Goal: Task Accomplishment & Management: Use online tool/utility

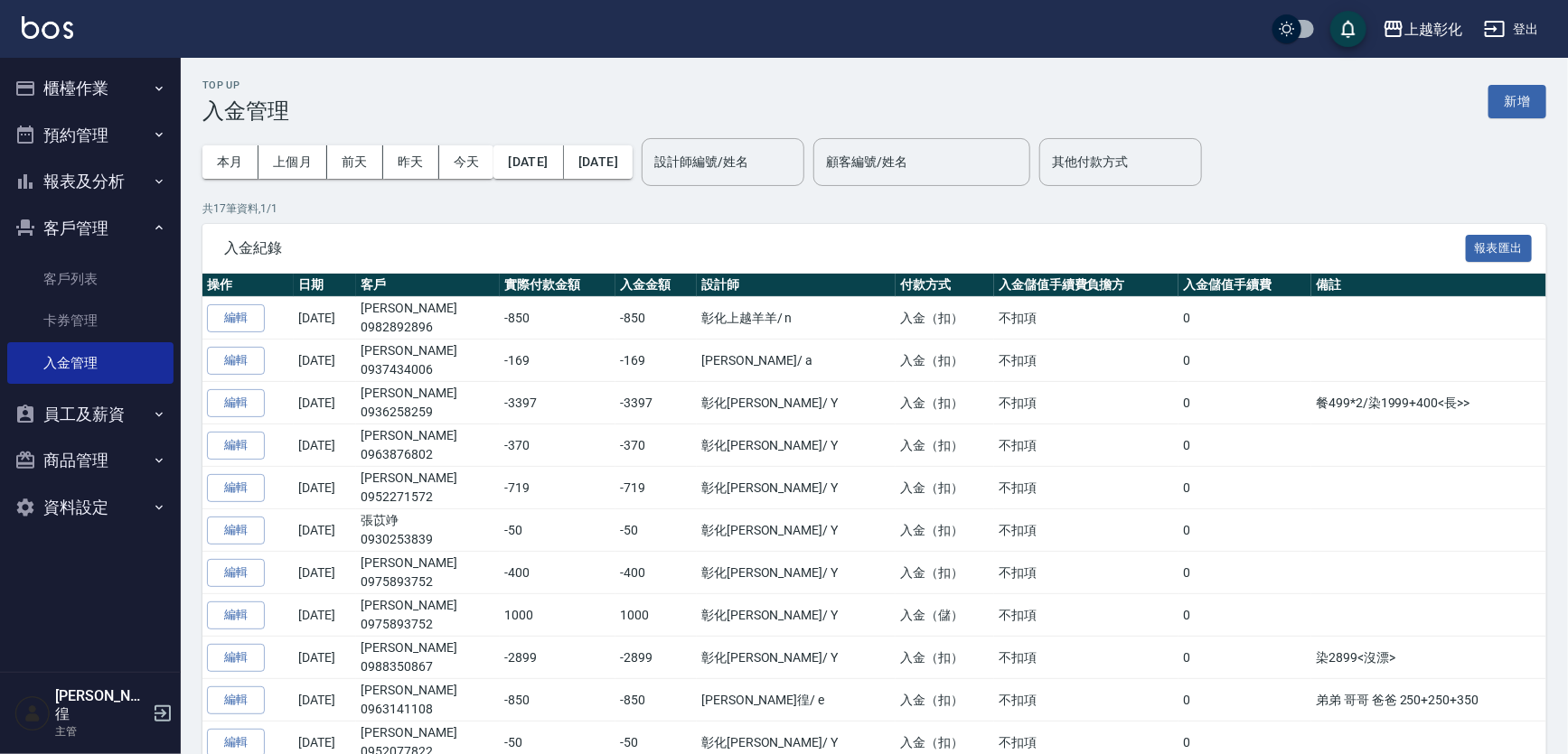
click at [59, 109] on button "櫃檯作業" at bounding box center [90, 88] width 166 height 47
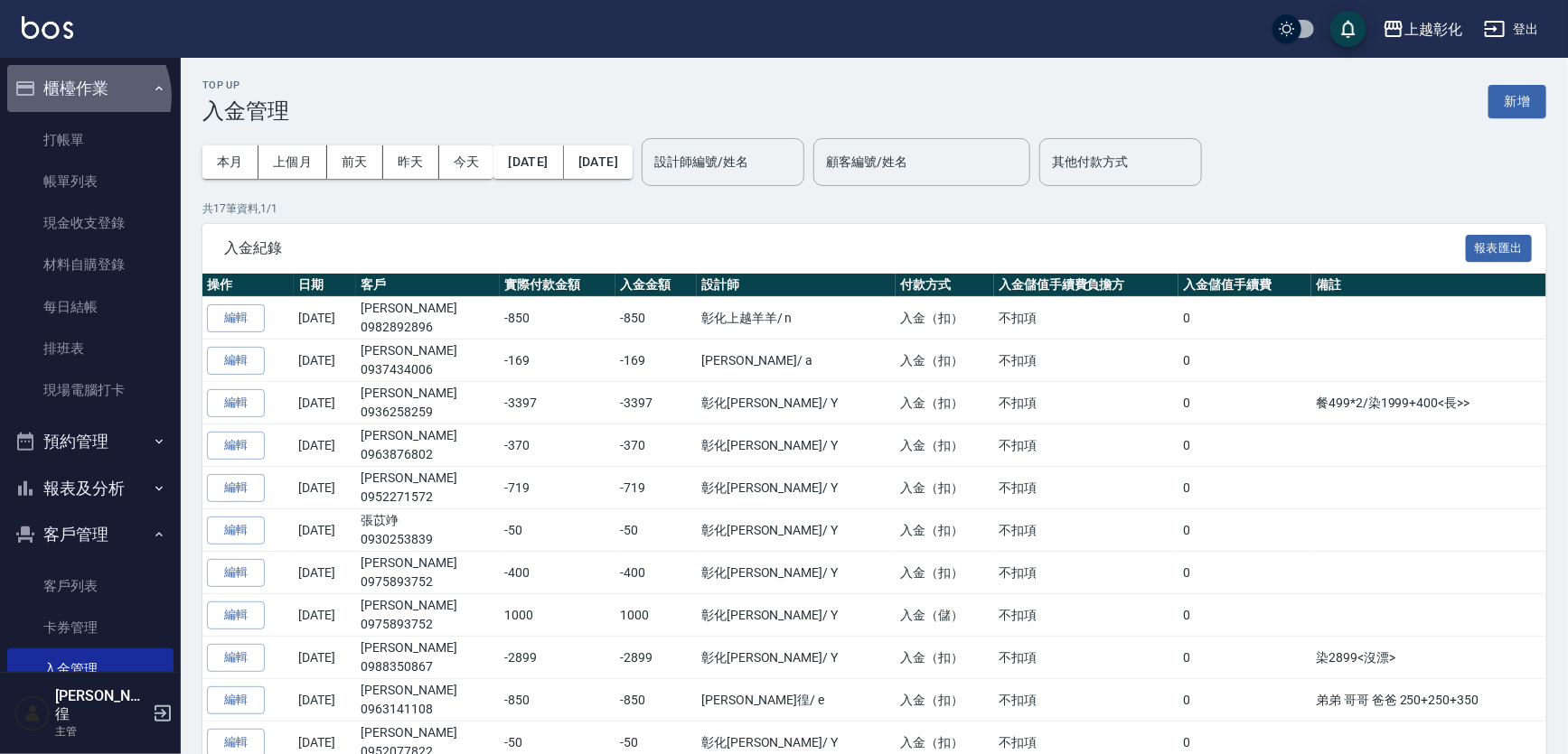
click at [85, 96] on button "櫃檯作業" at bounding box center [90, 88] width 166 height 47
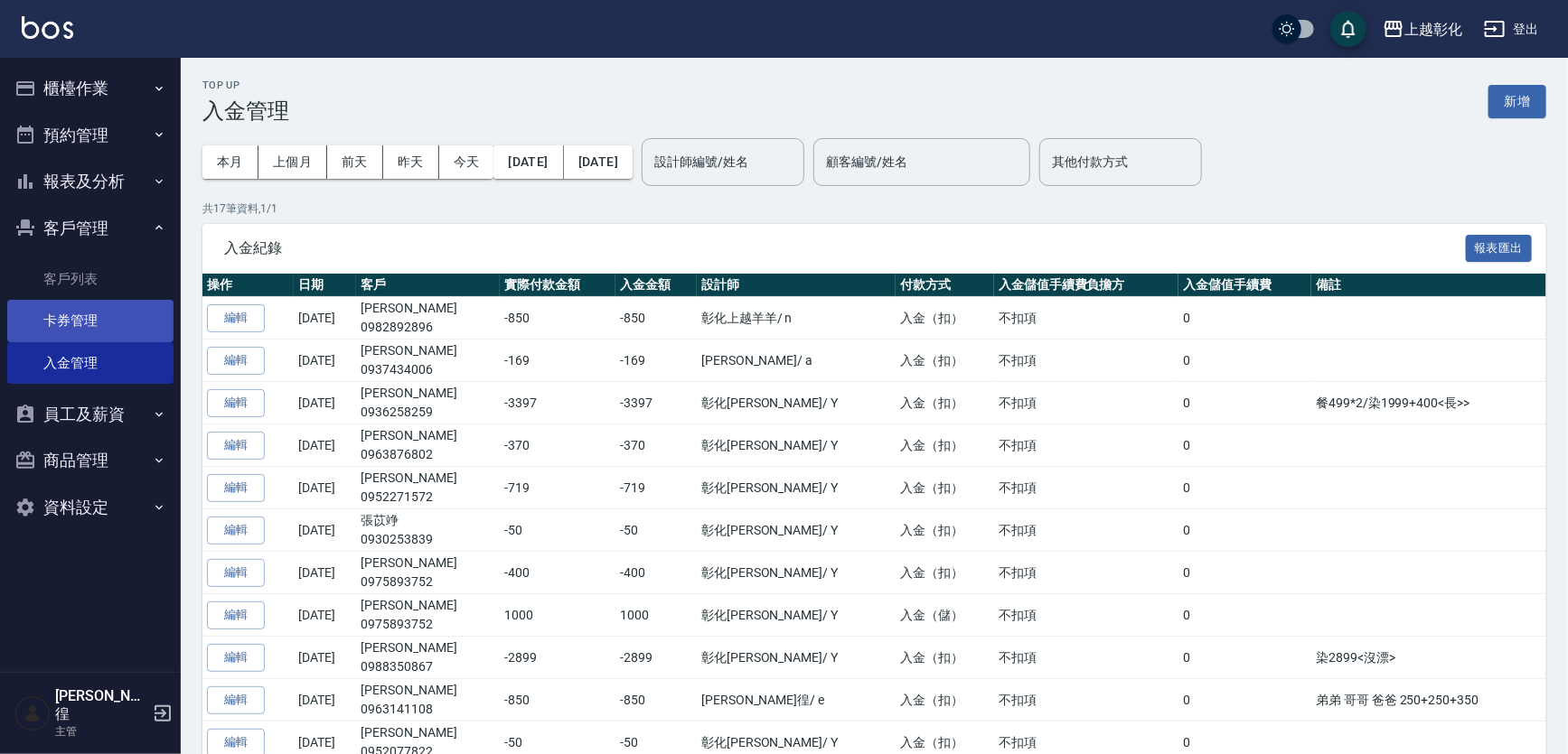
click at [56, 300] on link "卡券管理" at bounding box center [90, 320] width 166 height 42
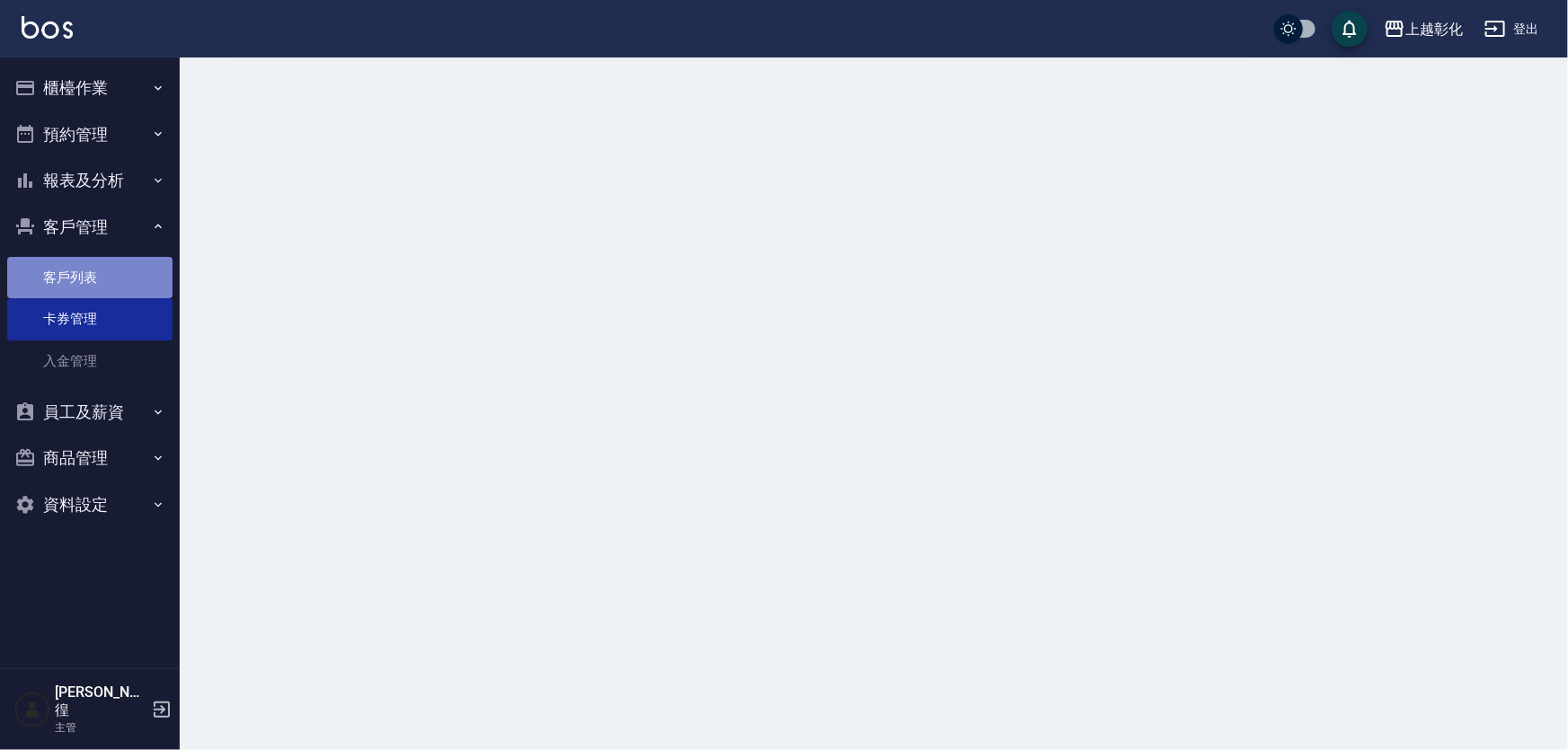
click at [81, 269] on link "客戶列表" at bounding box center [89, 277] width 165 height 41
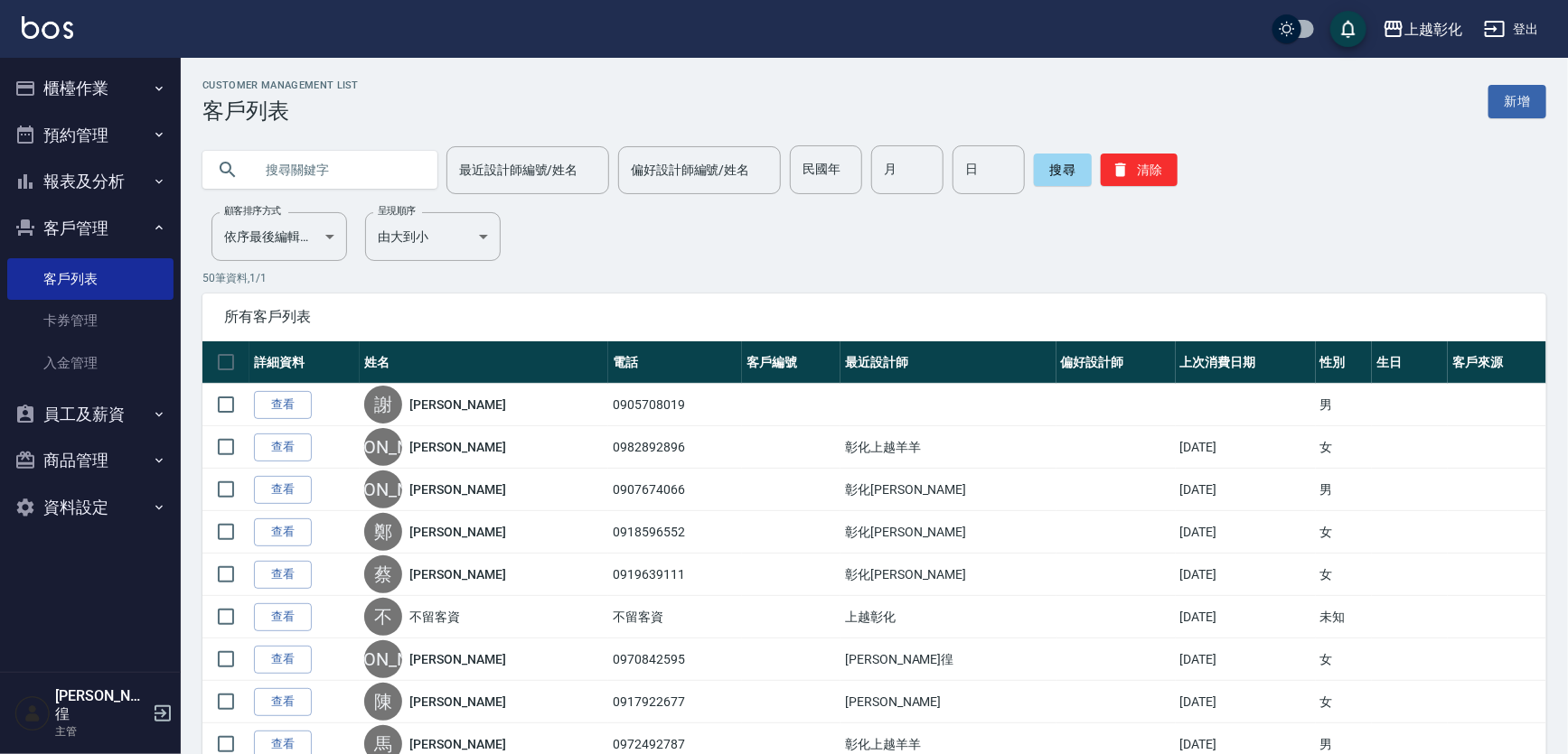
click at [272, 160] on input "text" at bounding box center [337, 170] width 170 height 49
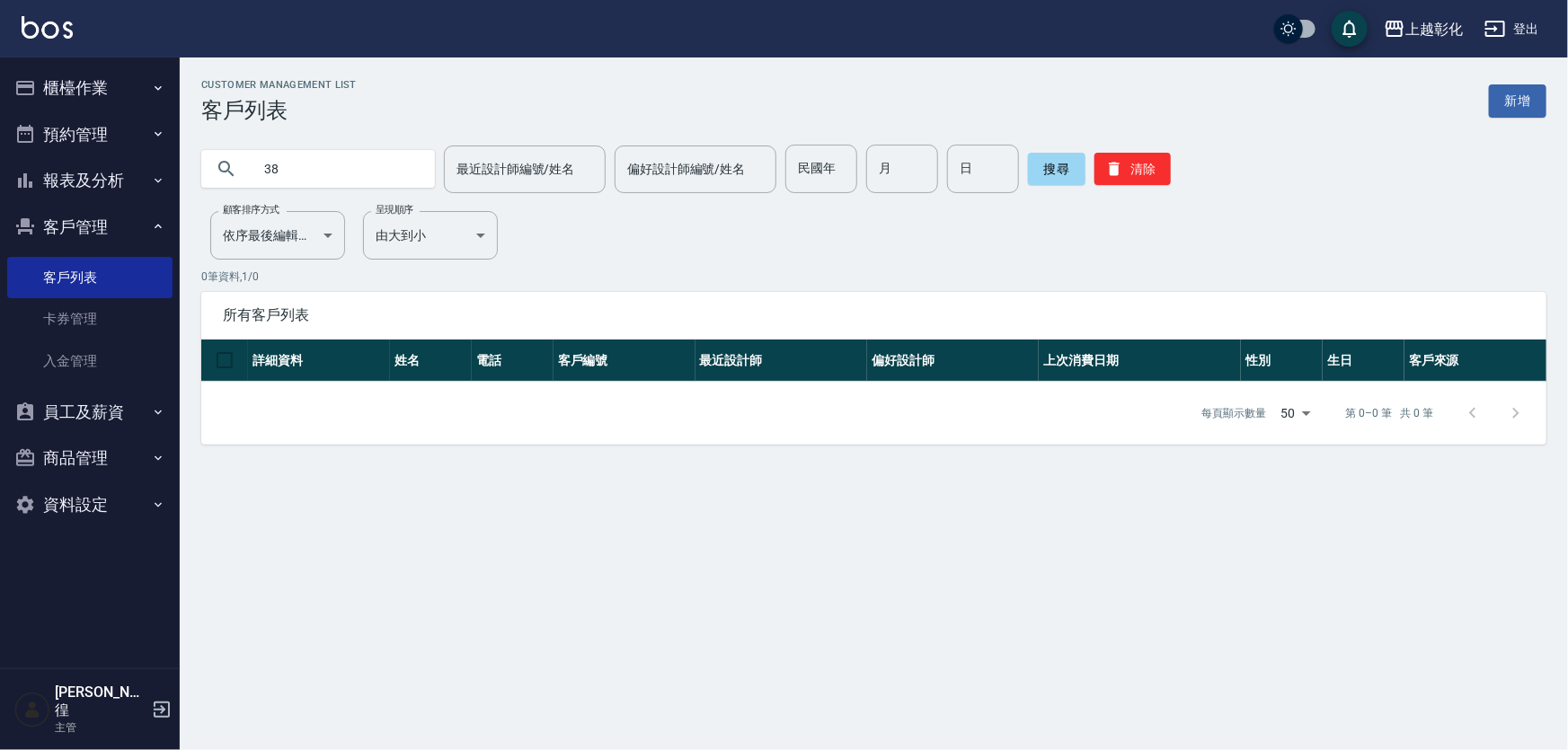
type input "3"
click at [294, 170] on input "text" at bounding box center [336, 169] width 169 height 49
type input "0938232207"
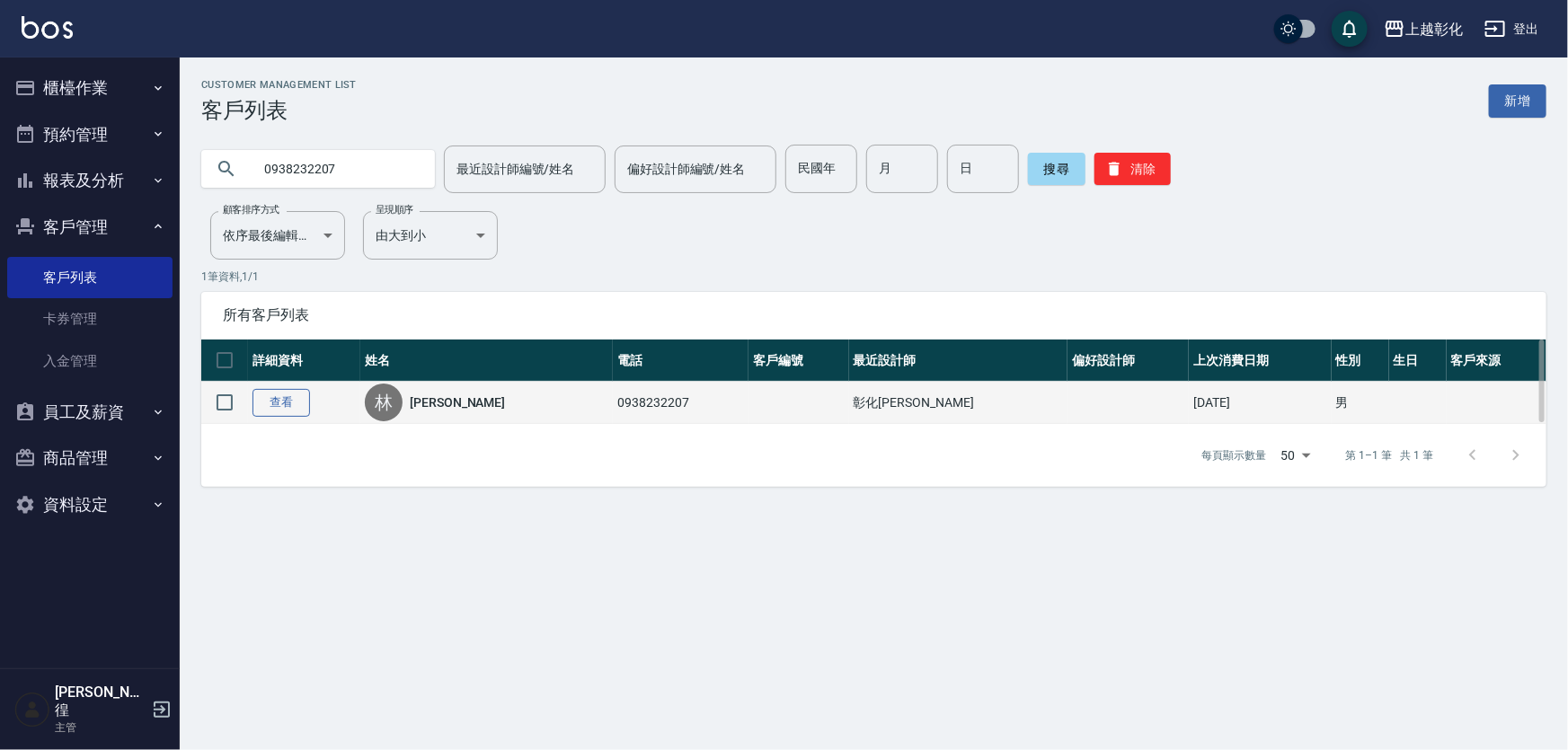
click at [288, 402] on link "查看" at bounding box center [281, 403] width 57 height 28
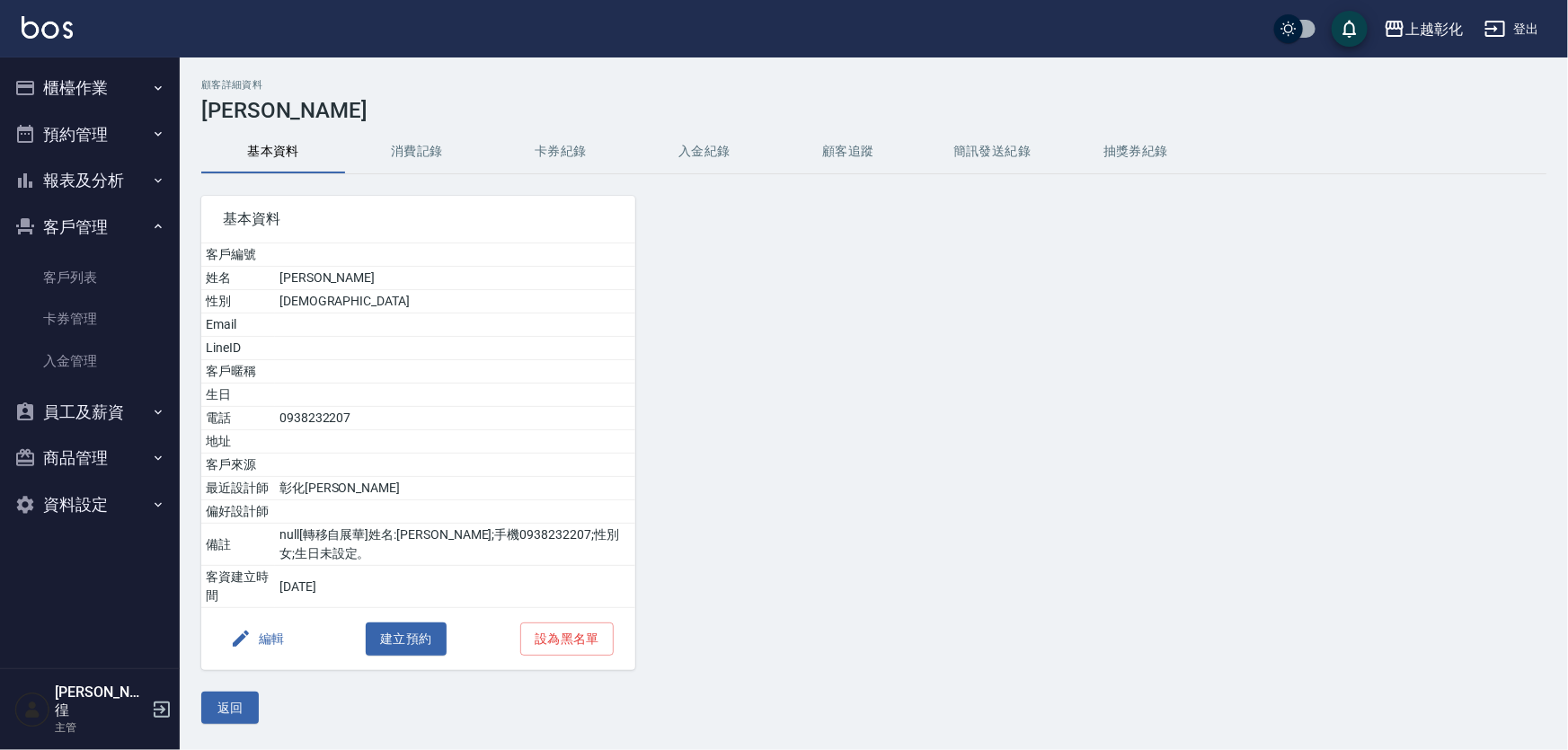
click at [674, 142] on button "入金紀錄" at bounding box center [704, 151] width 144 height 43
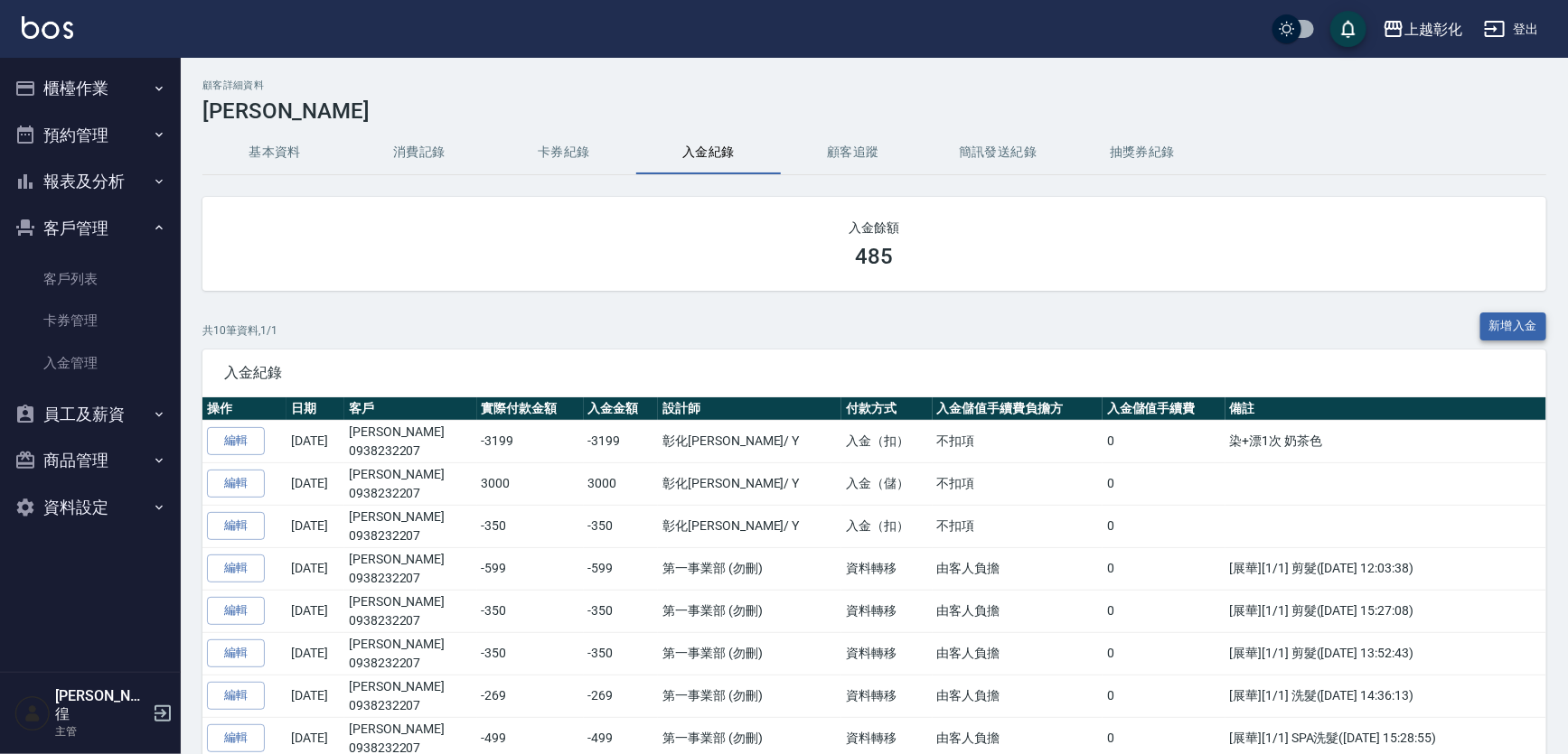
click at [1513, 316] on button "新增入金" at bounding box center [1513, 326] width 67 height 28
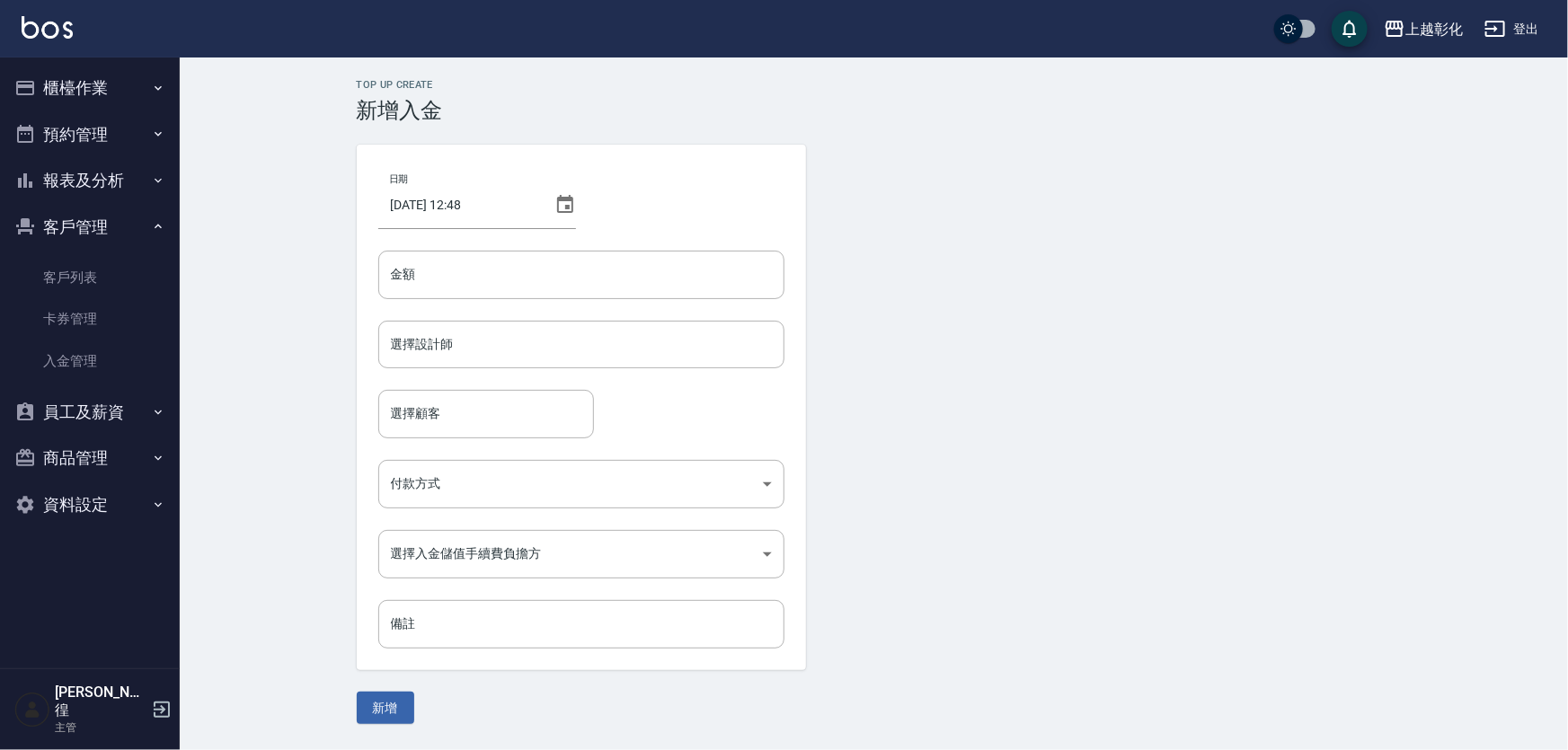
click at [678, 306] on div "日期 [DATE] 12:48 金額 金額 選擇設計師 選擇設計師 選擇顧客 選擇顧客 付款方式 ​ 付款方式 選擇入金儲值手續費負擔方 ​ 選擇入金儲值手續…" at bounding box center [581, 407] width 449 height 525
click at [682, 277] on input "金額" at bounding box center [581, 275] width 407 height 49
type input "-350"
click at [549, 355] on input "選擇設計師" at bounding box center [581, 345] width 390 height 31
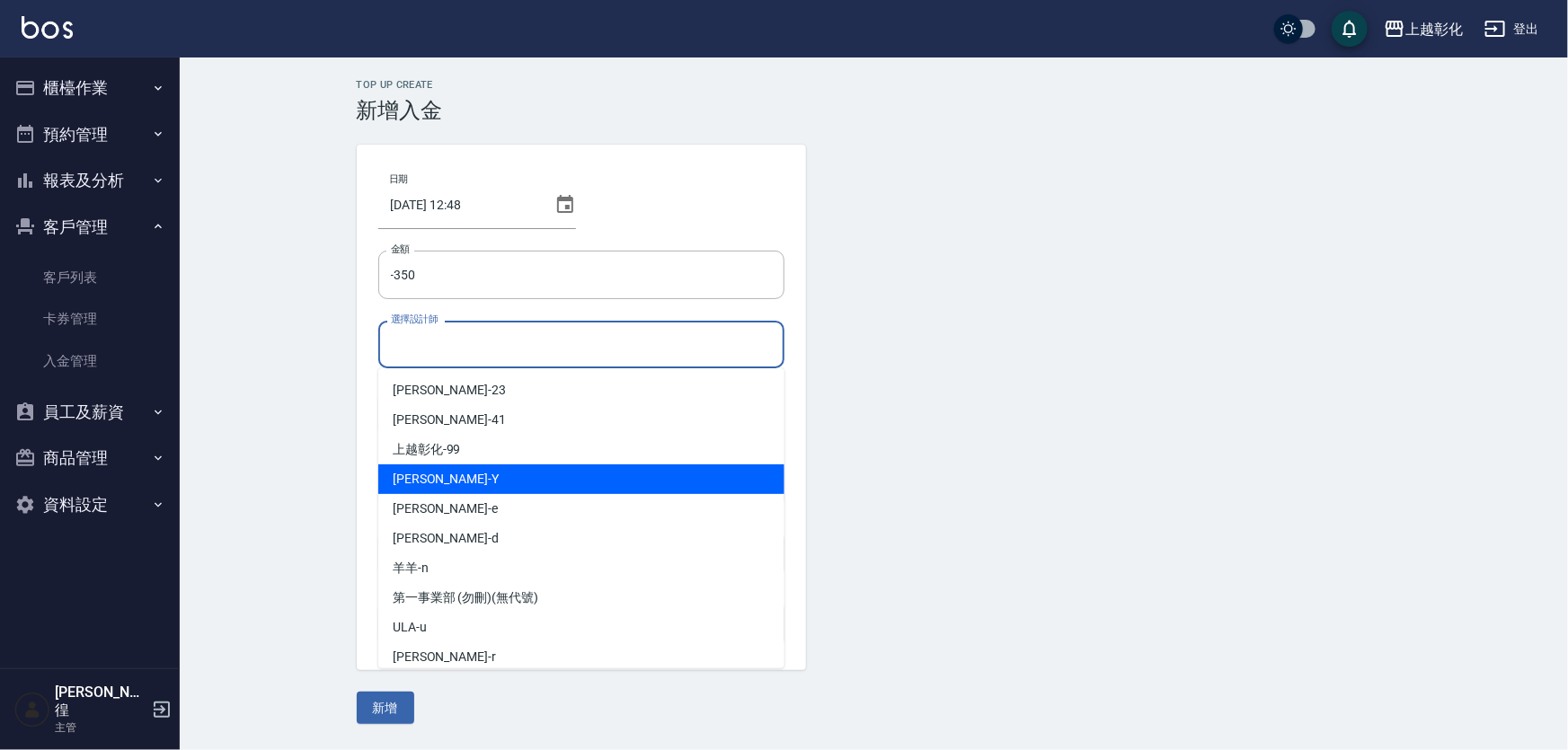
click at [473, 477] on div "[PERSON_NAME]" at bounding box center [581, 479] width 407 height 29
type input "[PERSON_NAME]-Y"
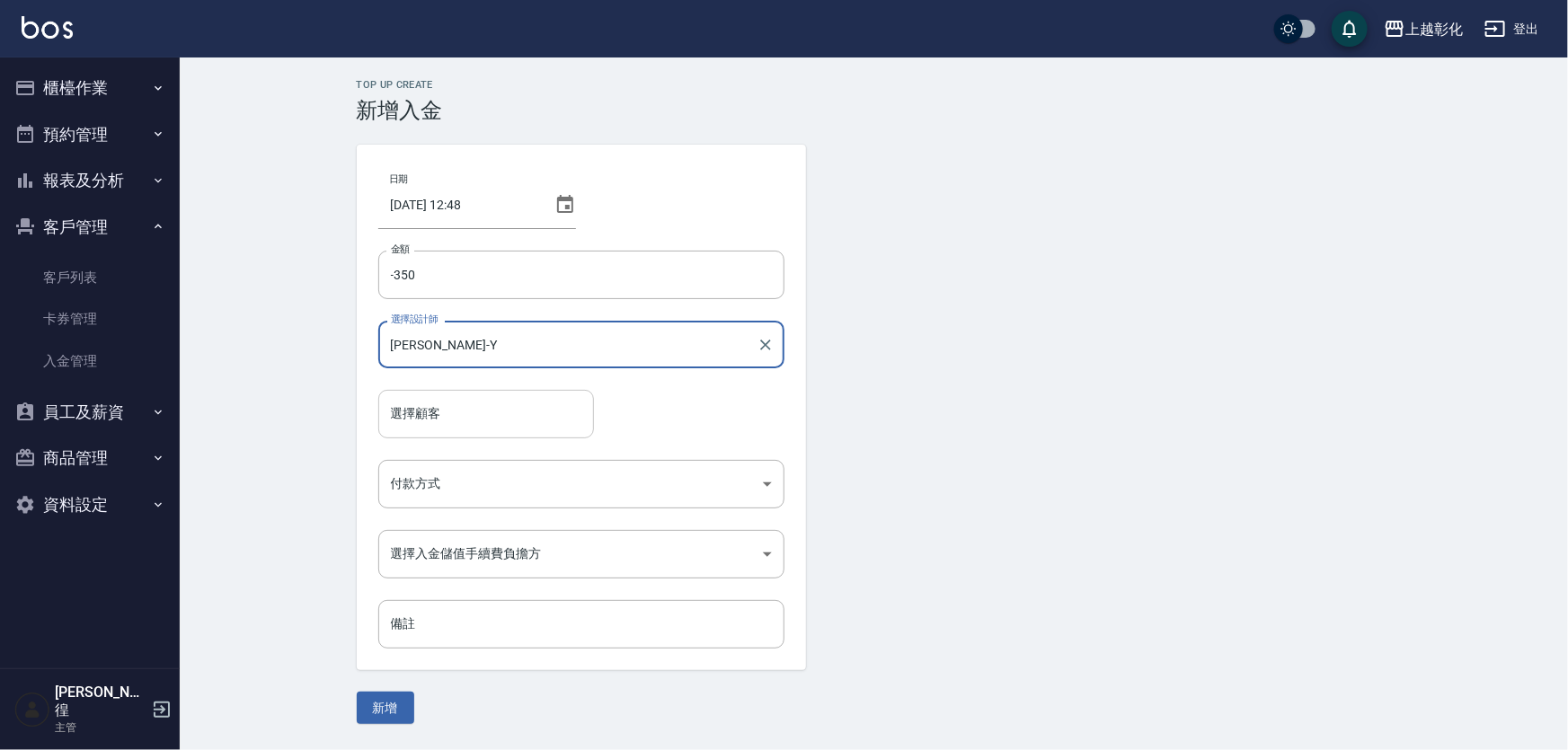
click at [442, 409] on input "選擇顧客" at bounding box center [486, 414] width 199 height 31
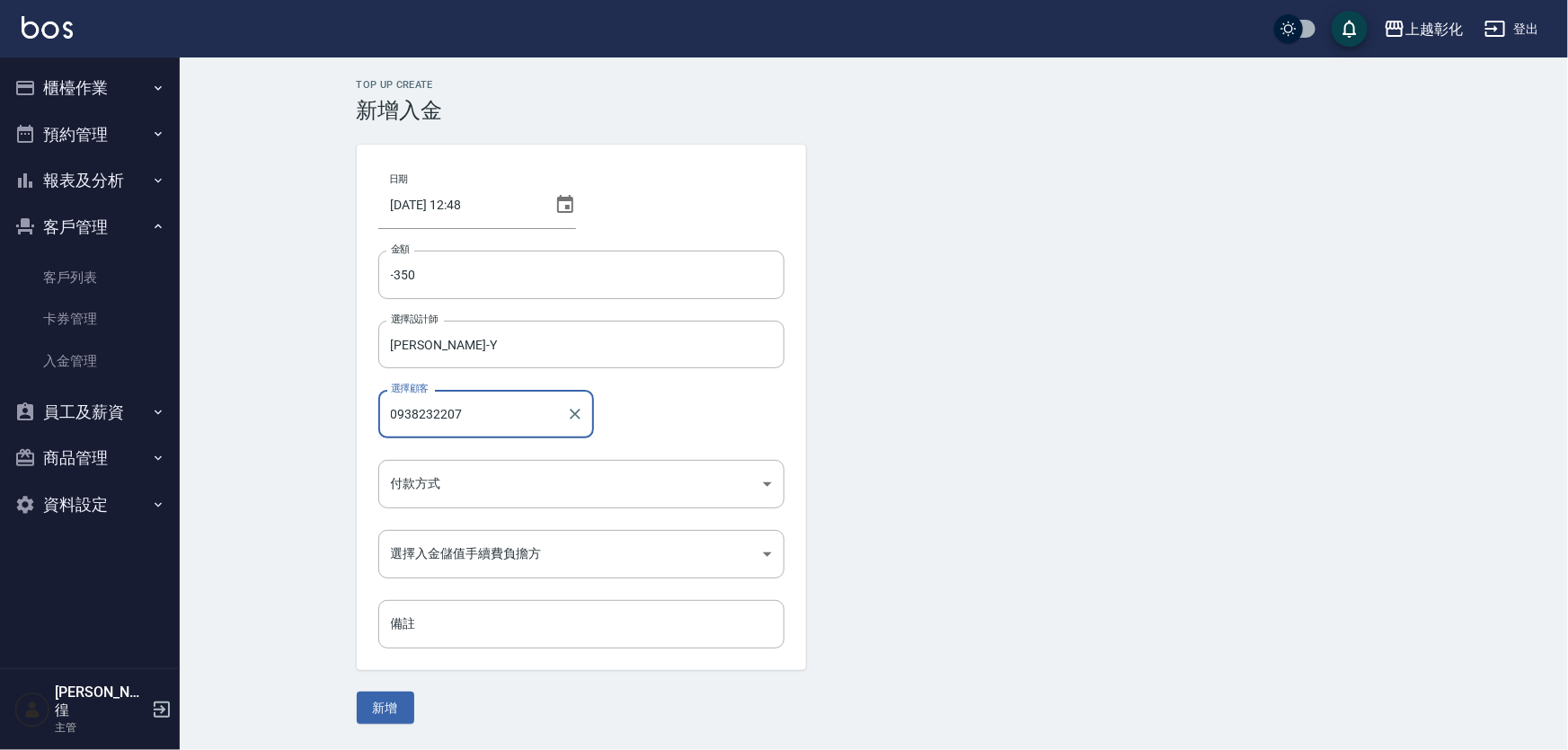
click at [357, 692] on button "新增" at bounding box center [385, 709] width 57 height 33
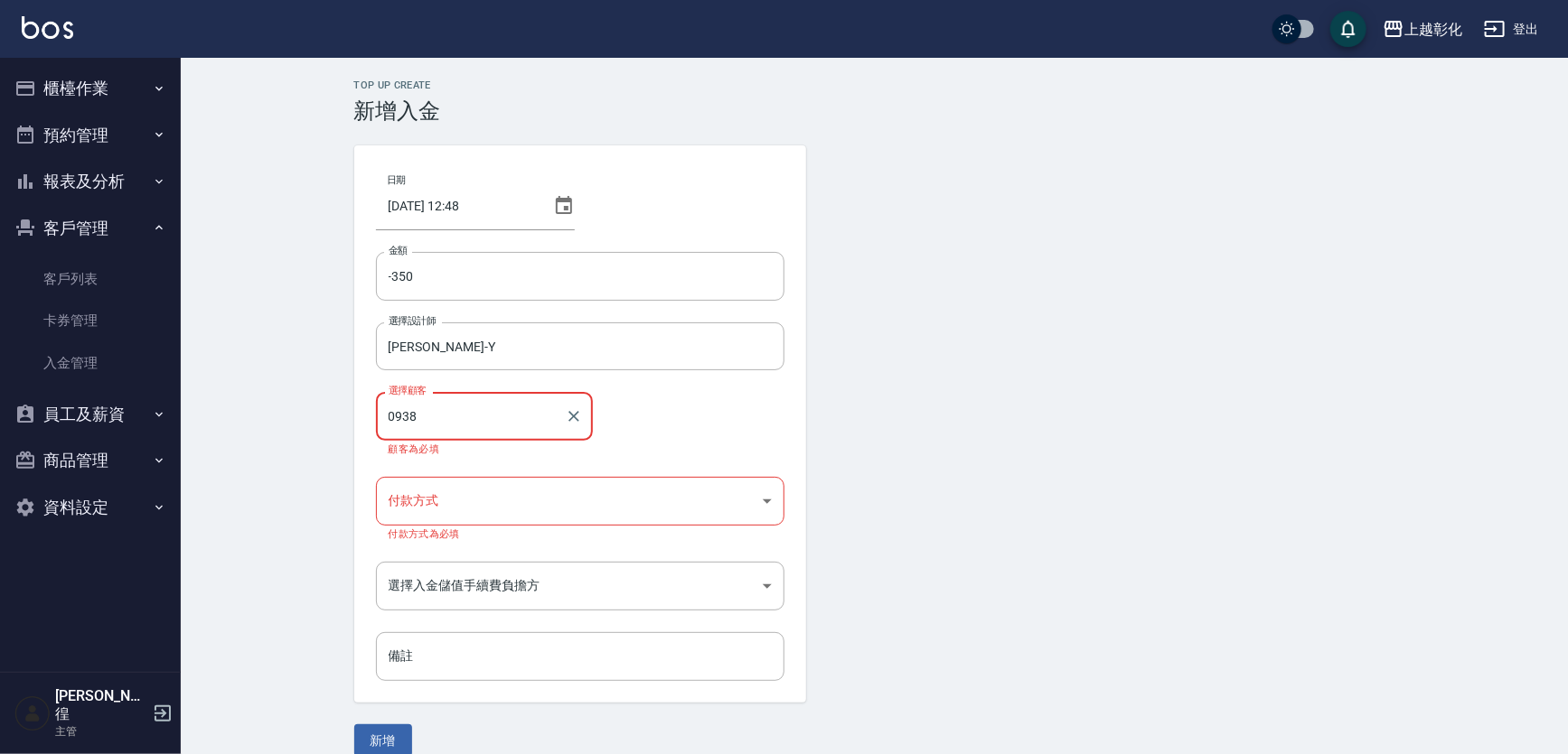
type input "[PERSON_NAME]/0938232207"
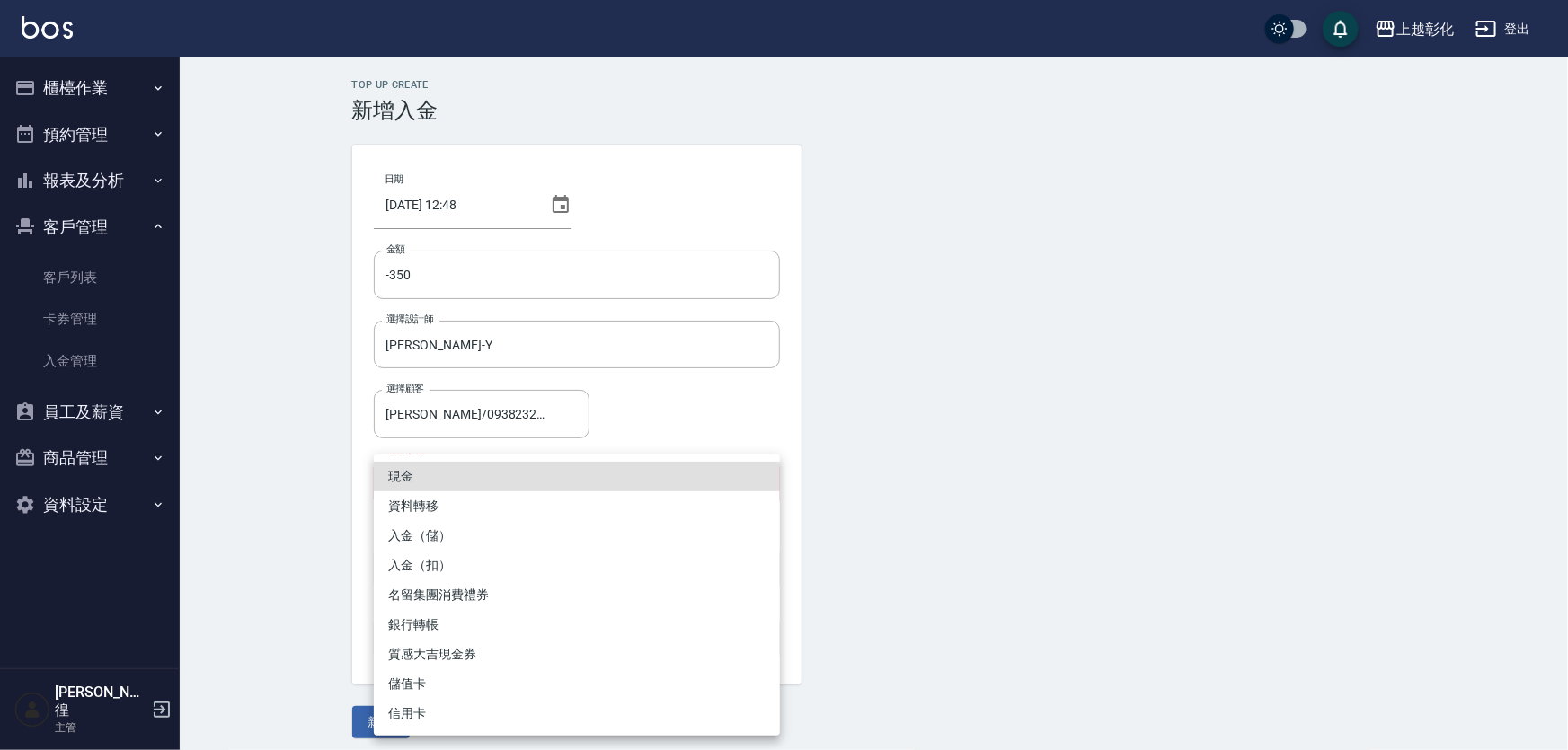
click at [505, 476] on body "上越彰化 登出 櫃檯作業 打帳單 帳單列表 現金收支登錄 材料自購登錄 每日結帳 排班表 現場電腦打卡 預約管理 預約管理 單日預約紀錄 單週預約紀錄 報表及…" at bounding box center [784, 380] width 1568 height 760
click at [480, 572] on li "入金（扣）" at bounding box center [577, 566] width 407 height 29
type input "入金（扣）"
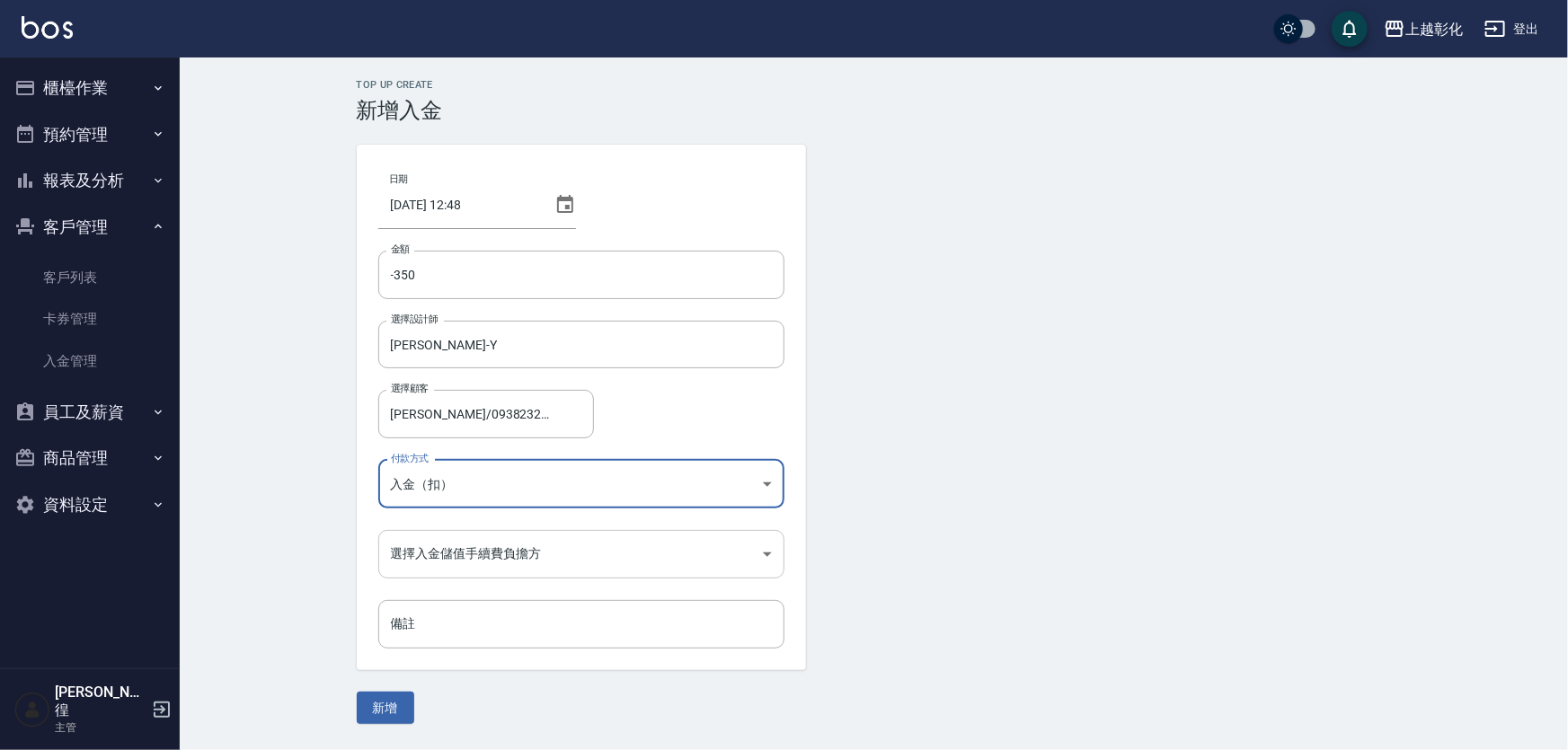
click at [475, 559] on body "上越彰化 登出 櫃檯作業 打帳單 帳單列表 現金收支登錄 材料自購登錄 每日結帳 排班表 現場電腦打卡 預約管理 預約管理 單日預約紀錄 單週預約紀錄 報表及…" at bounding box center [784, 375] width 1568 height 750
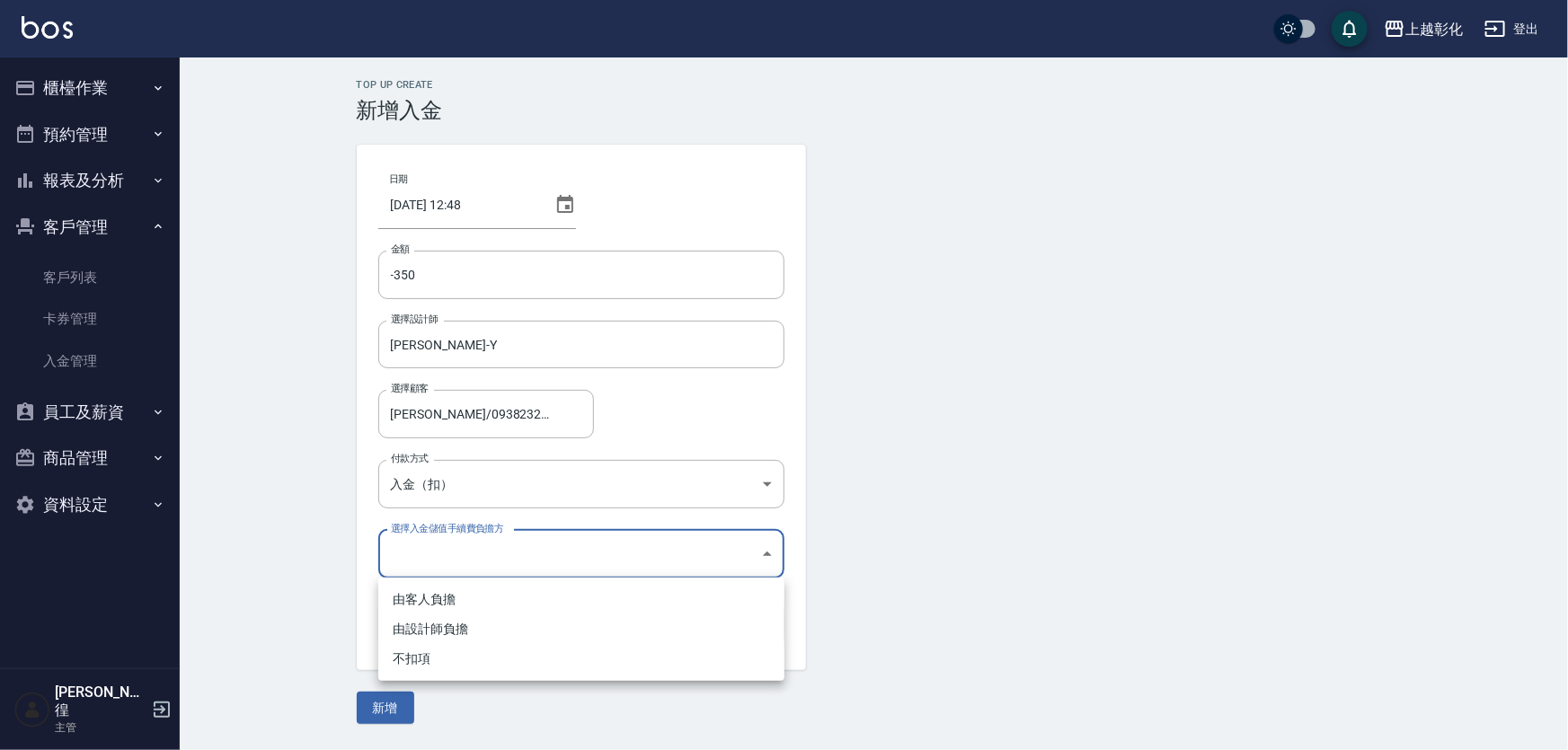
click at [477, 658] on li "不扣項" at bounding box center [581, 659] width 407 height 29
type input "WITHOUTHANDLINGFEE"
click at [395, 709] on button "新增" at bounding box center [385, 709] width 57 height 33
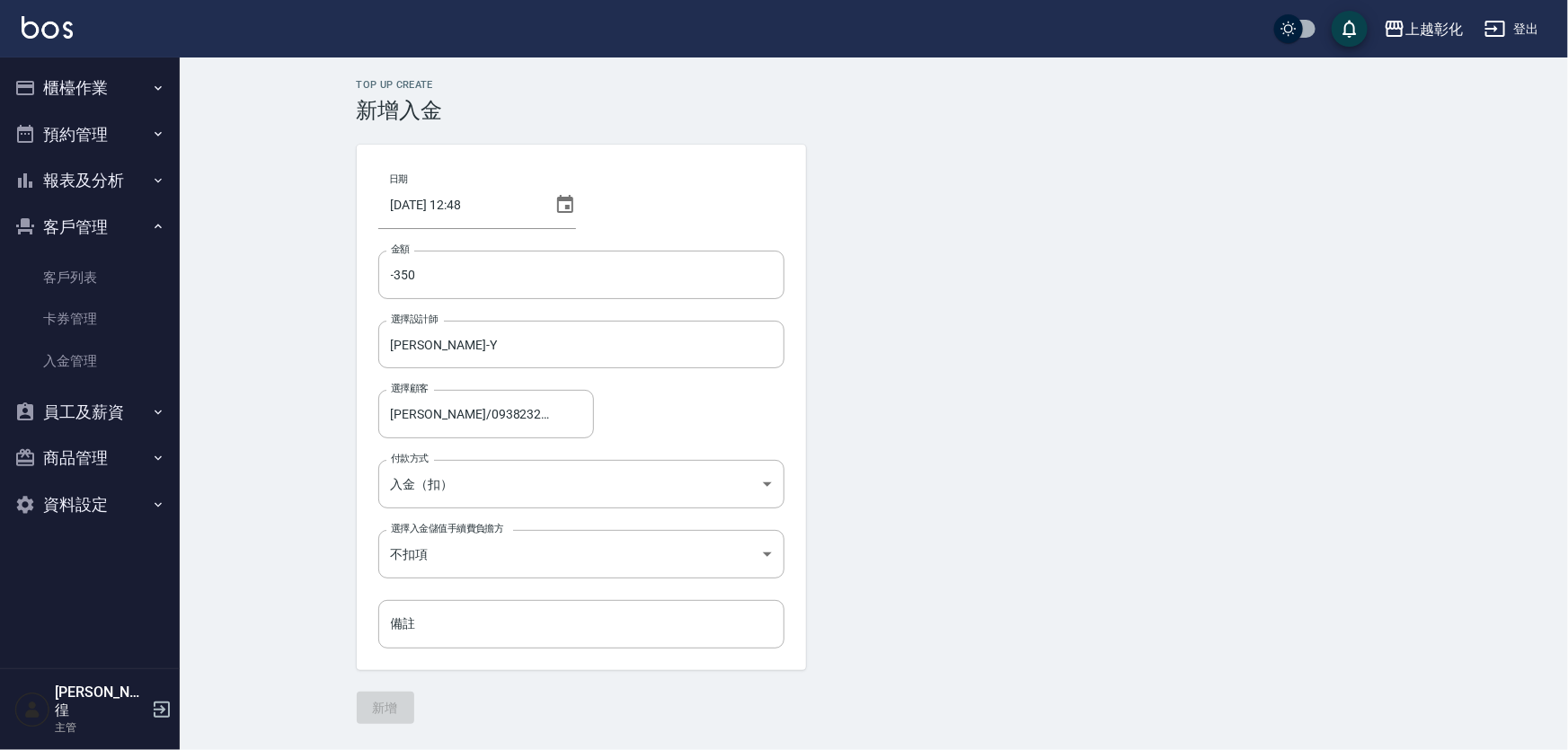
click at [376, 703] on form "日期 [DATE] 12:48 金額 -350 金額 選擇設計師 [PERSON_NAME]-Y 選擇設計師 選擇顧客 [PERSON_NAME]/09382…" at bounding box center [874, 434] width 1035 height 580
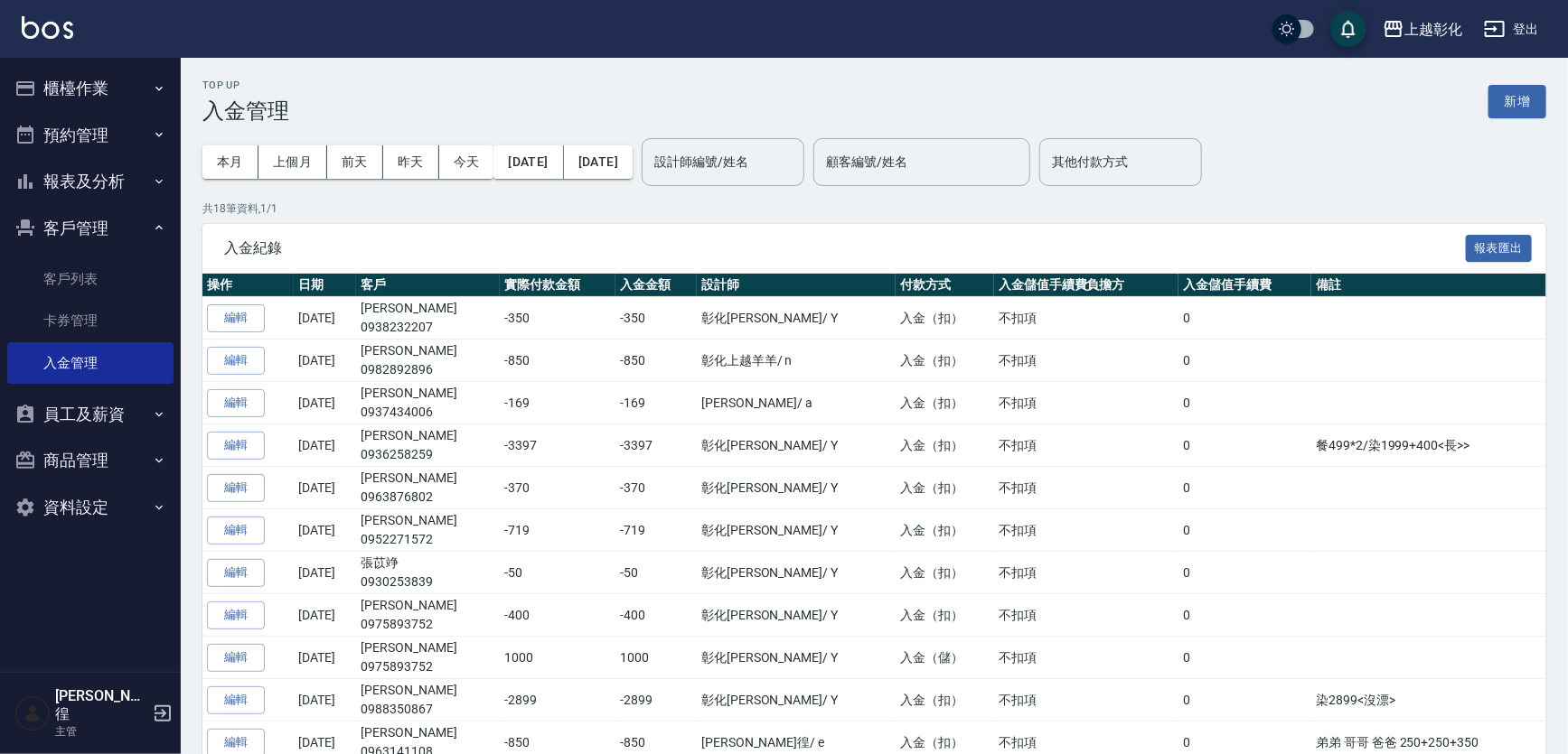
click at [58, 82] on button "櫃檯作業" at bounding box center [90, 88] width 166 height 47
